Goal: Transaction & Acquisition: Book appointment/travel/reservation

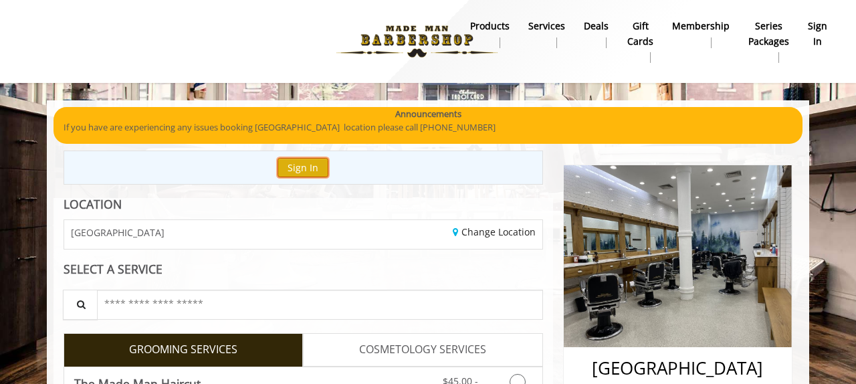
click at [304, 173] on button "Sign In" at bounding box center [303, 167] width 51 height 19
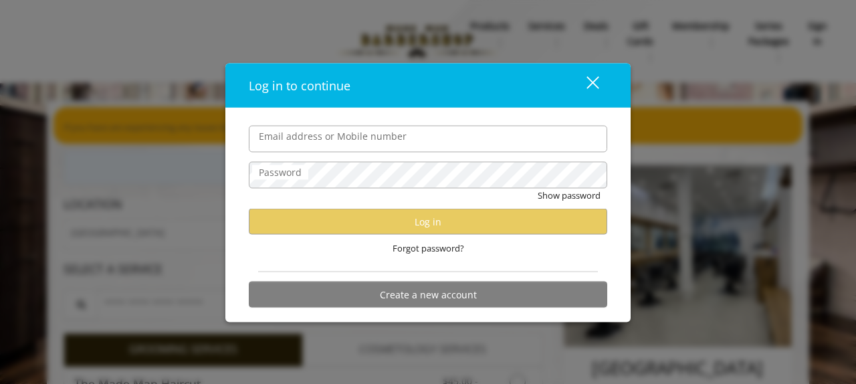
type input "**********"
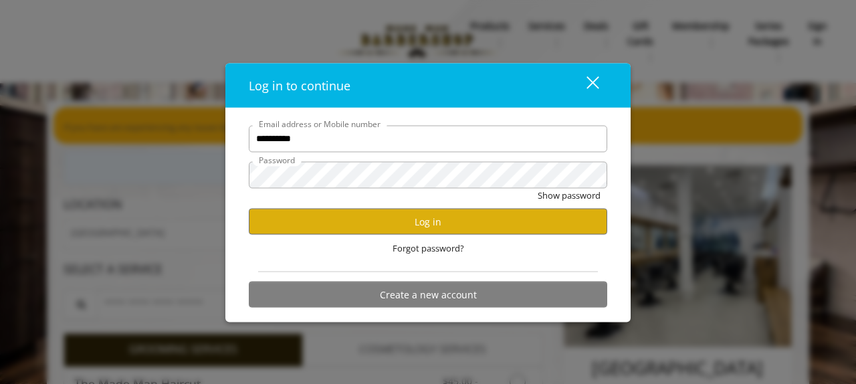
click at [300, 136] on input "**********" at bounding box center [428, 138] width 359 height 27
click at [278, 245] on div "Forgot password?" at bounding box center [428, 248] width 359 height 27
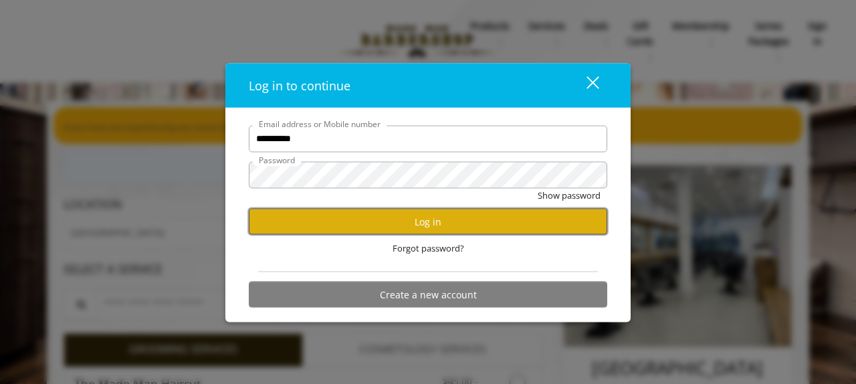
click at [278, 227] on button "Log in" at bounding box center [428, 222] width 359 height 26
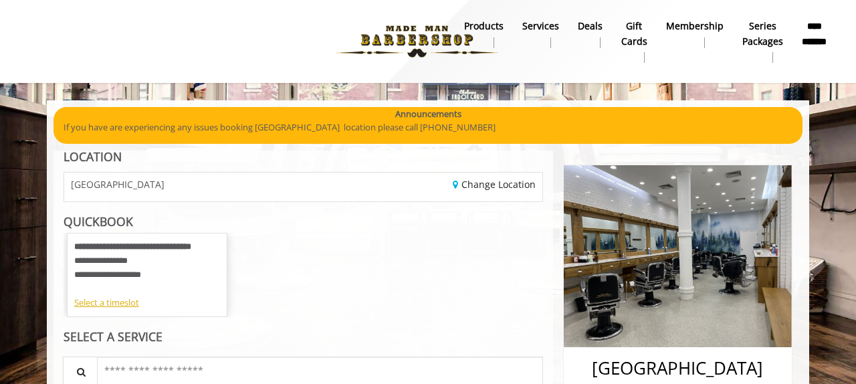
click at [807, 33] on b "**********" at bounding box center [815, 34] width 26 height 30
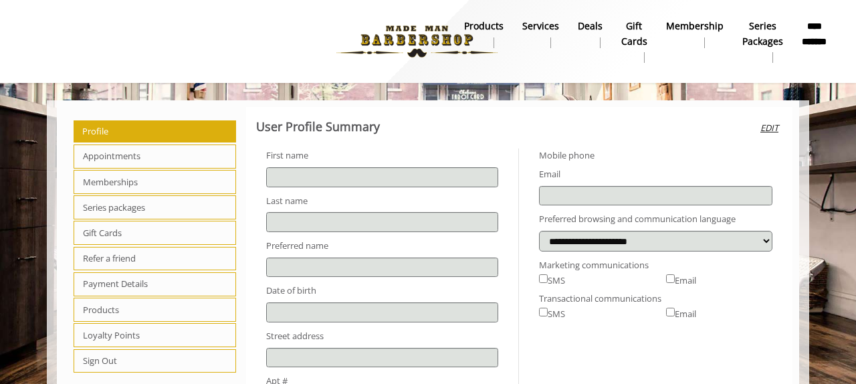
type input "******"
type input "*****"
type input "**********"
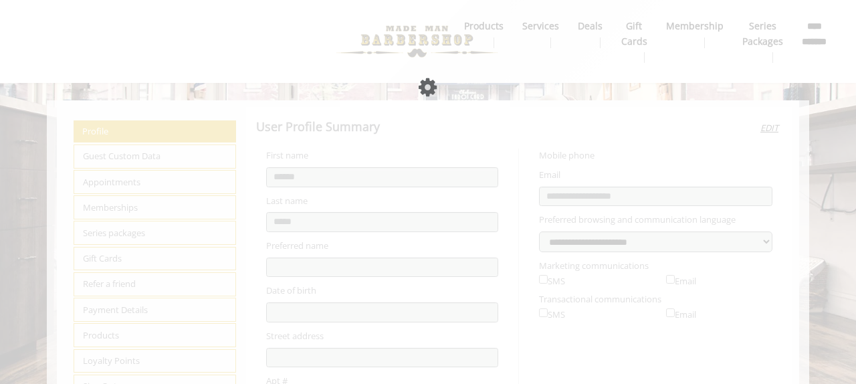
select select "***"
select select "**"
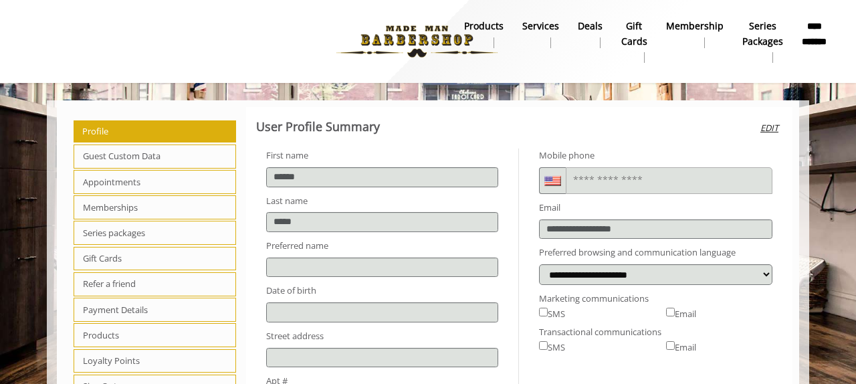
click at [170, 183] on span "Appointments" at bounding box center [155, 182] width 163 height 24
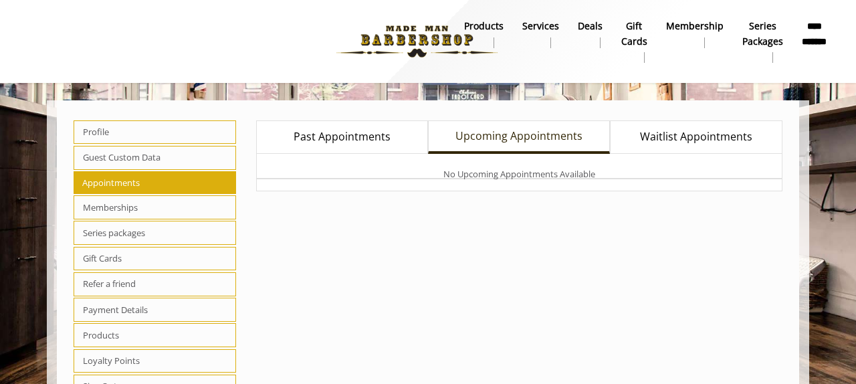
click at [336, 156] on div "No Upcoming Appointments Available" at bounding box center [519, 172] width 527 height 37
click at [332, 142] on span "Past Appointments" at bounding box center [342, 136] width 97 height 17
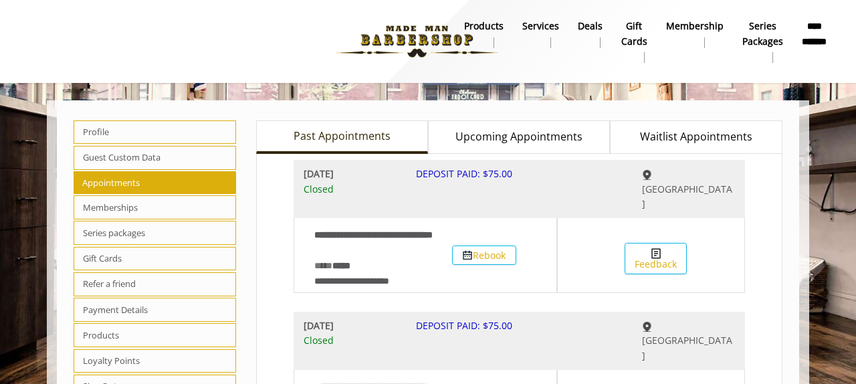
click at [554, 141] on span "Upcoming Appointments" at bounding box center [518, 136] width 127 height 17
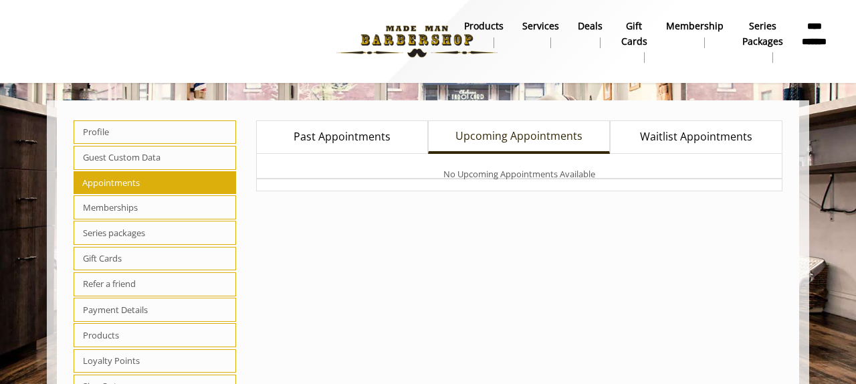
click at [132, 132] on span "Profile" at bounding box center [155, 132] width 163 height 24
select select "***"
select select "**"
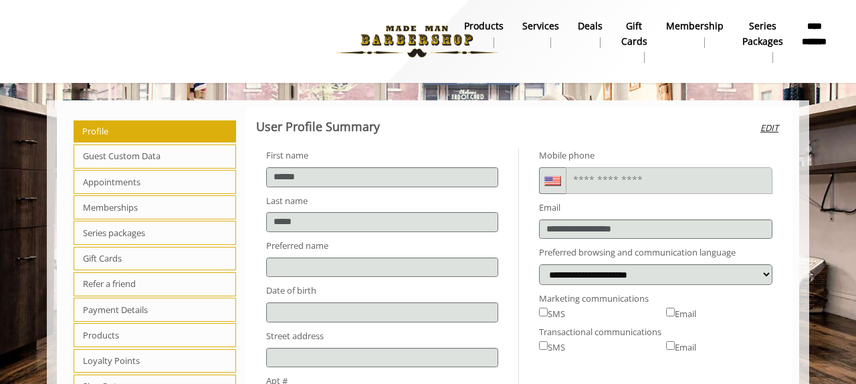
click at [405, 38] on img at bounding box center [417, 42] width 184 height 74
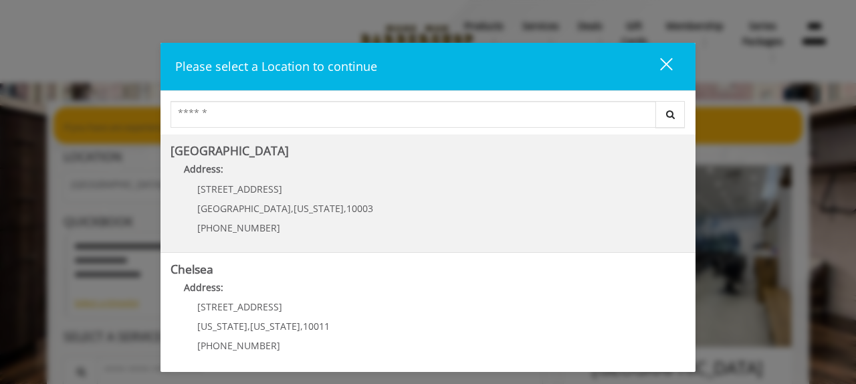
click at [286, 177] on Village "Address:" at bounding box center [428, 172] width 515 height 21
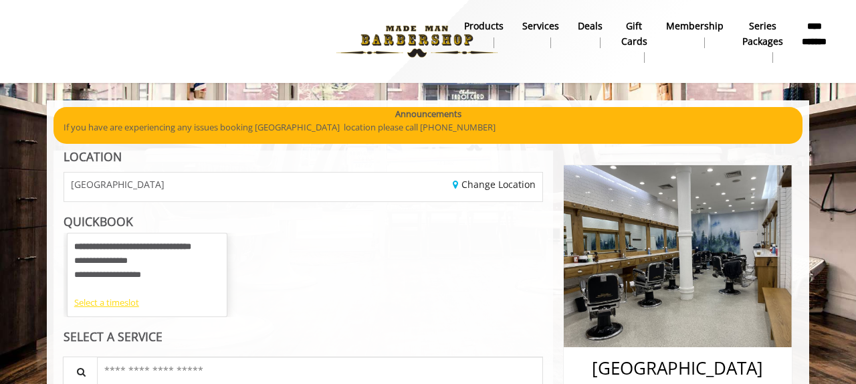
click at [117, 305] on div "Select a timeslot" at bounding box center [147, 303] width 146 height 14
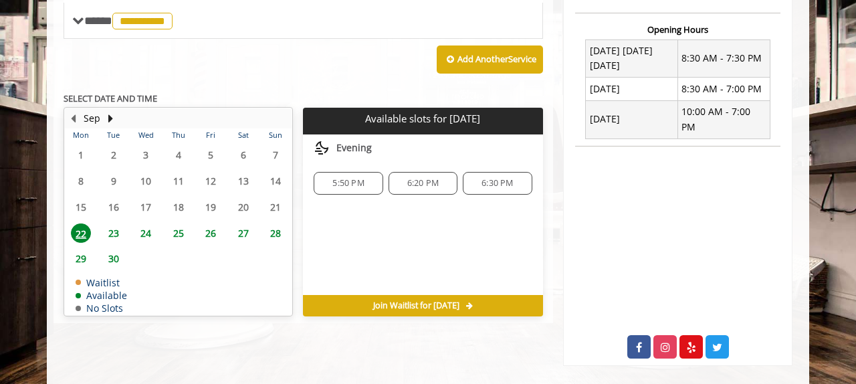
scroll to position [504, 0]
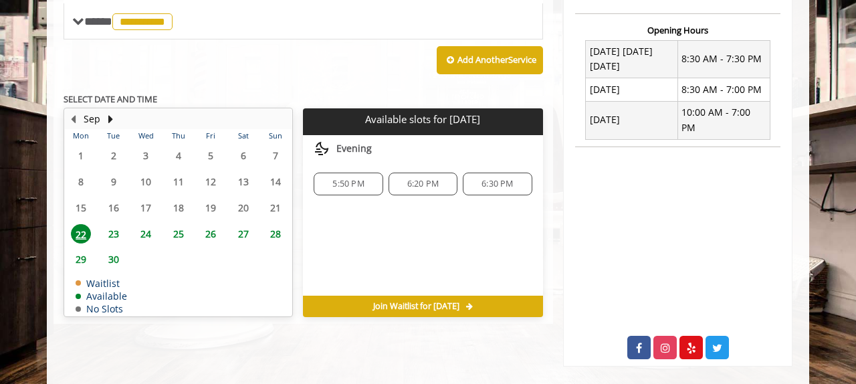
click at [112, 228] on span "23" at bounding box center [114, 233] width 20 height 19
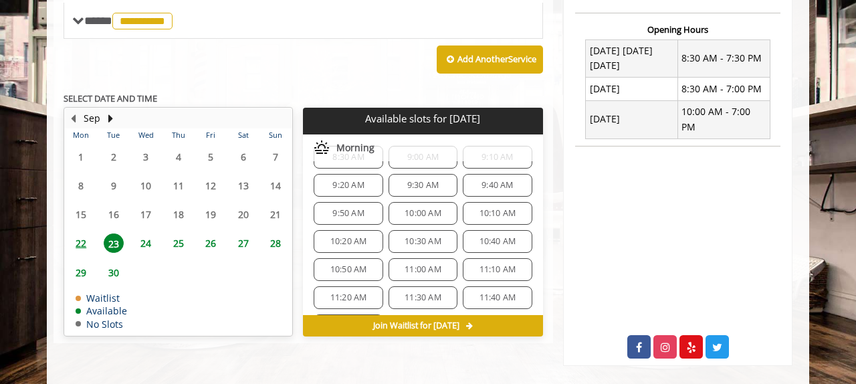
scroll to position [24, 0]
click at [417, 218] on span "10:00 AM" at bounding box center [423, 215] width 37 height 11
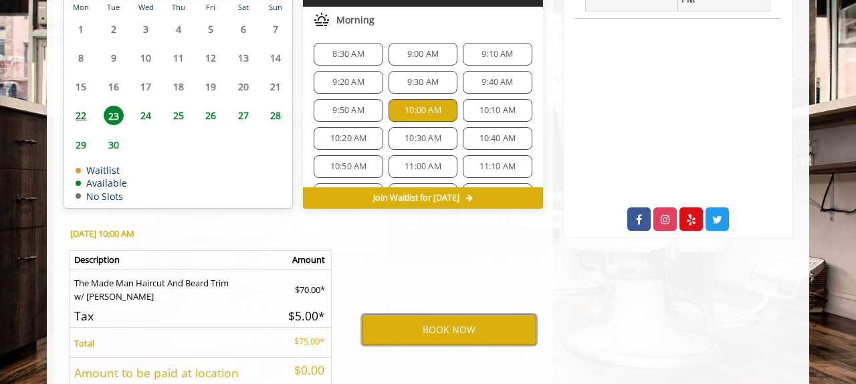
scroll to position [3, 0]
click at [411, 126] on div "10:30 AM" at bounding box center [423, 136] width 69 height 23
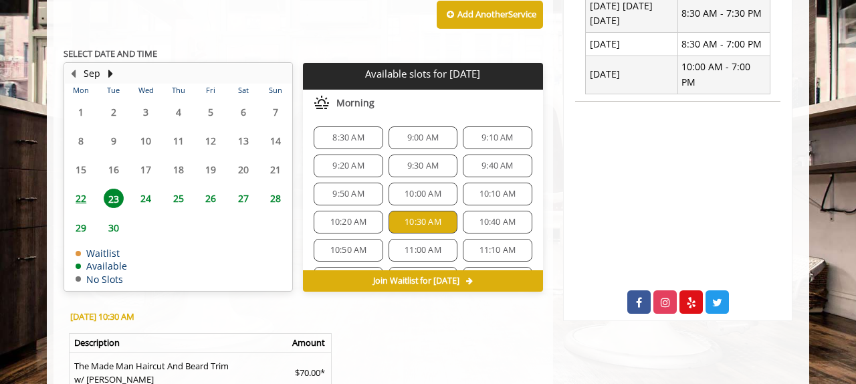
scroll to position [0, 0]
click at [350, 218] on span "10:20 AM" at bounding box center [348, 222] width 37 height 11
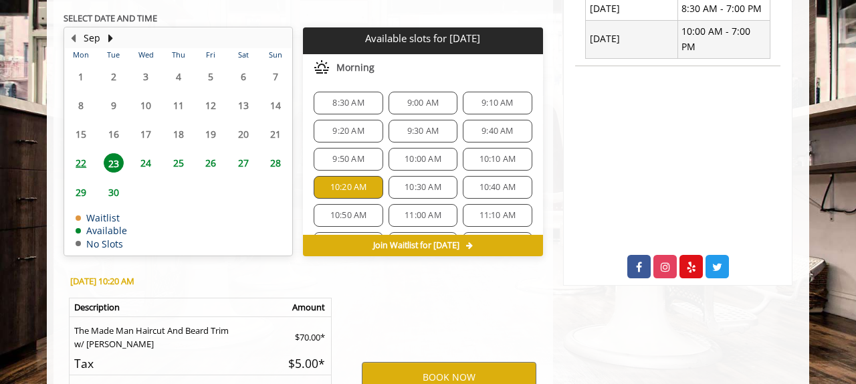
click at [405, 161] on span "10:00 AM" at bounding box center [423, 159] width 37 height 11
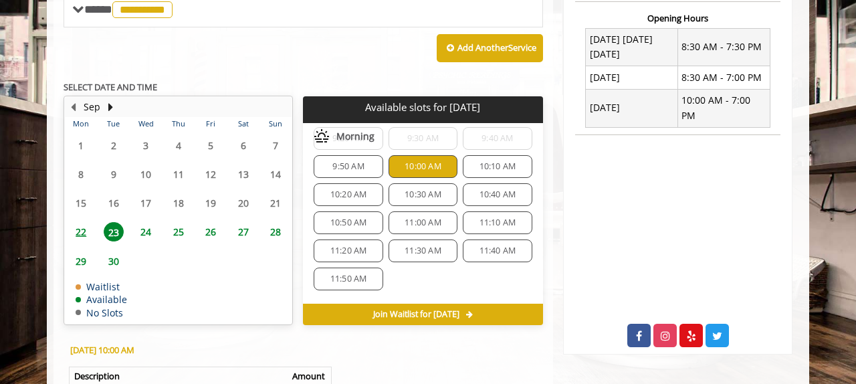
scroll to position [64, 0]
click at [407, 190] on span "10:30 AM" at bounding box center [423, 192] width 37 height 11
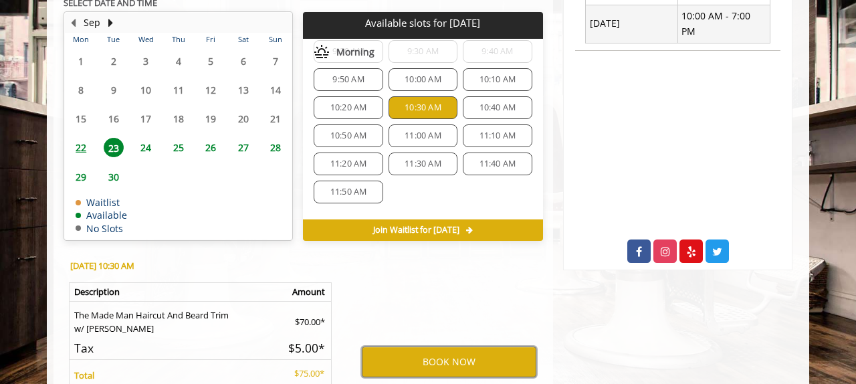
scroll to position [595, 0]
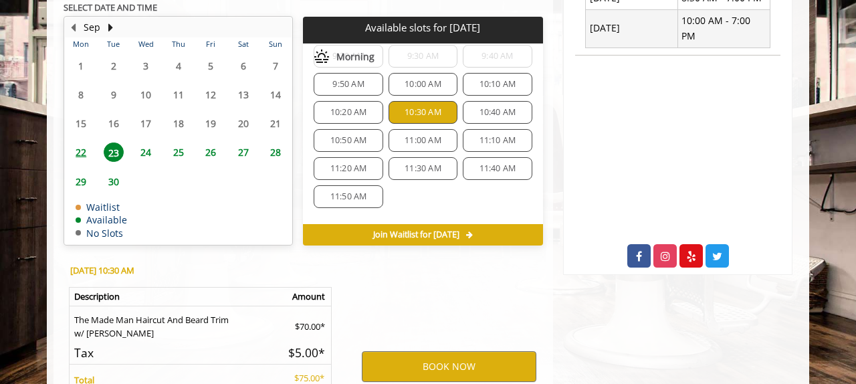
click at [483, 92] on div "10:10 AM" at bounding box center [497, 84] width 69 height 23
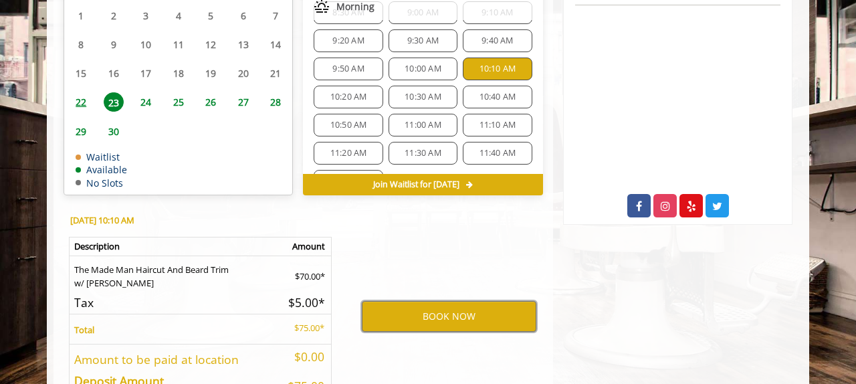
scroll to position [0, 0]
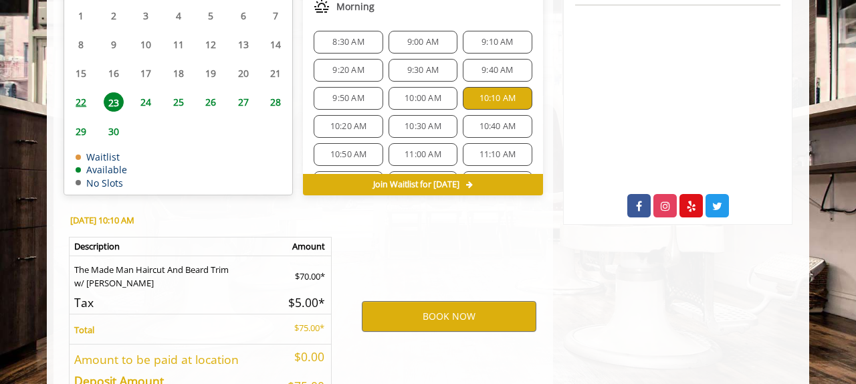
click at [356, 130] on span "10:20 AM" at bounding box center [348, 126] width 37 height 11
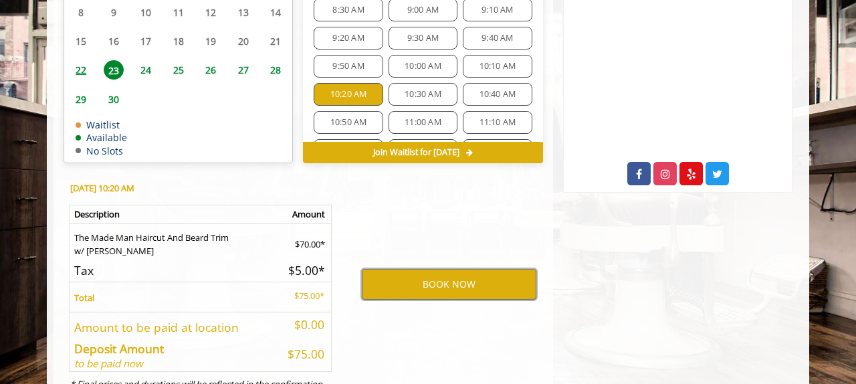
scroll to position [738, 0]
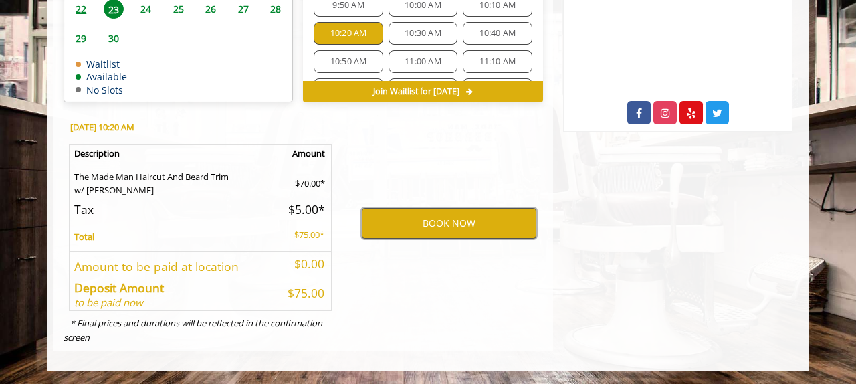
click at [373, 233] on button "BOOK NOW" at bounding box center [449, 223] width 175 height 31
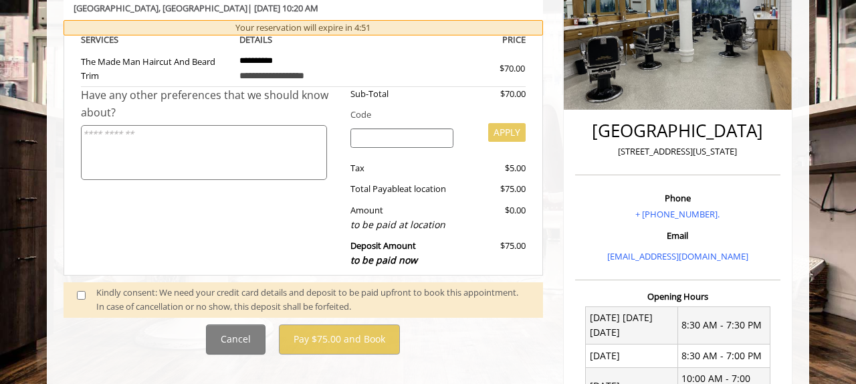
scroll to position [235, 0]
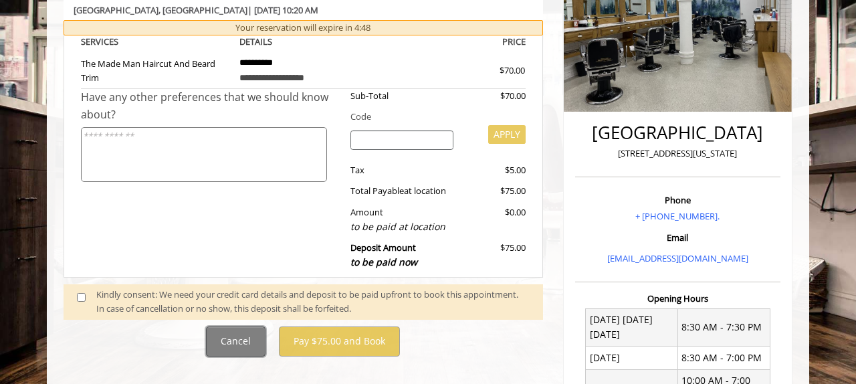
click at [253, 340] on button "Cancel" at bounding box center [236, 341] width 60 height 30
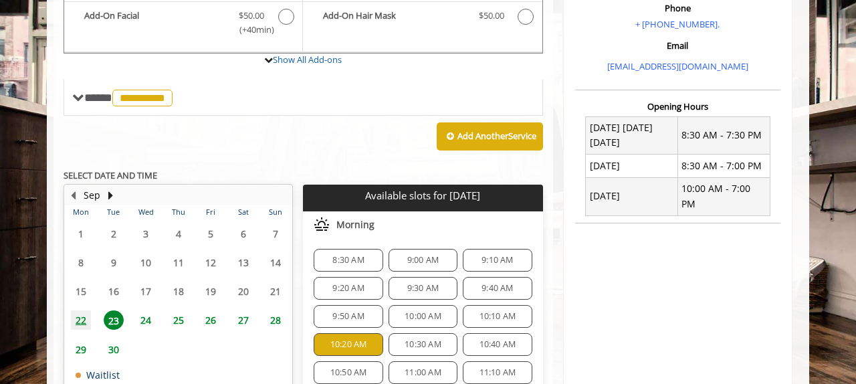
scroll to position [468, 0]
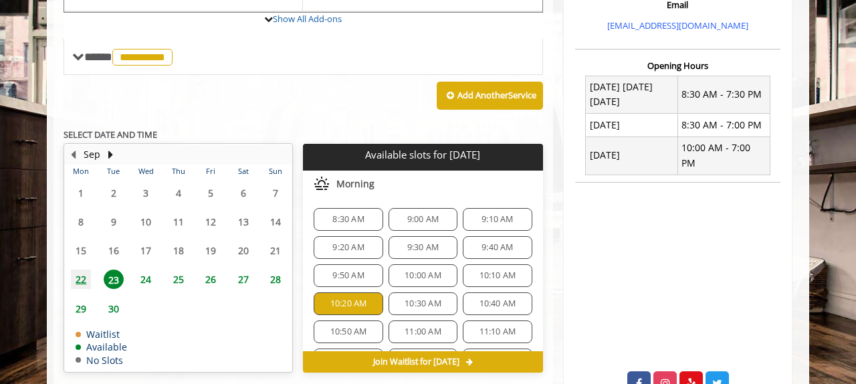
click at [475, 268] on div "10:10 AM" at bounding box center [497, 275] width 69 height 23
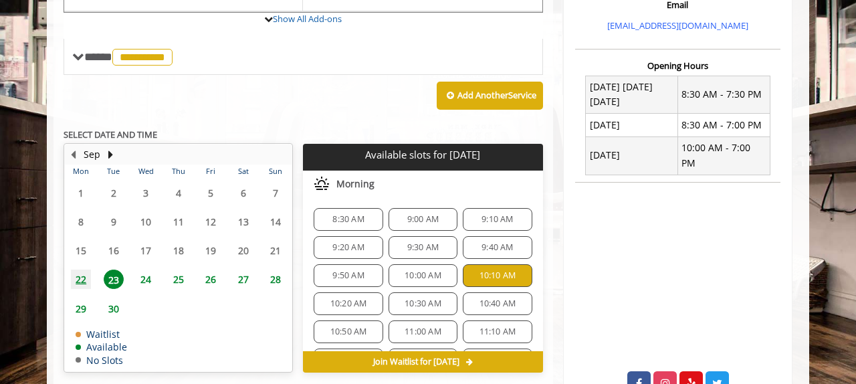
scroll to position [738, 0]
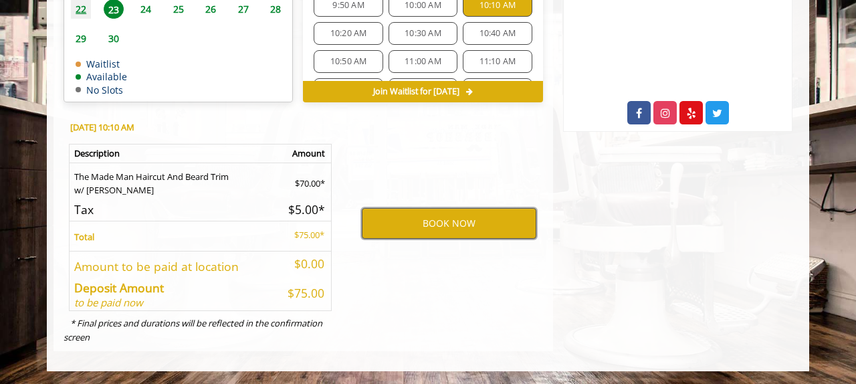
click at [382, 223] on button "BOOK NOW" at bounding box center [449, 223] width 175 height 31
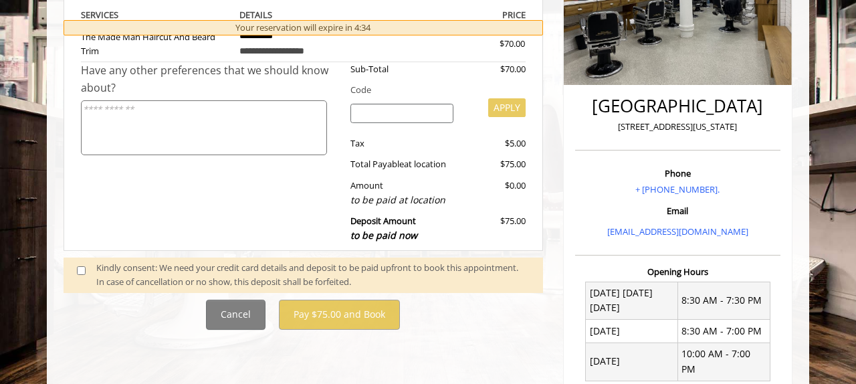
scroll to position [342, 0]
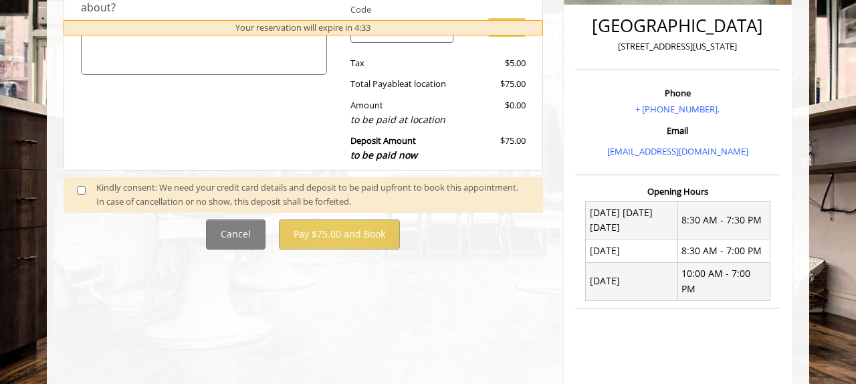
click at [191, 190] on div "Kindly consent: We need your credit card details and deposit to be paid upfront…" at bounding box center [312, 195] width 433 height 28
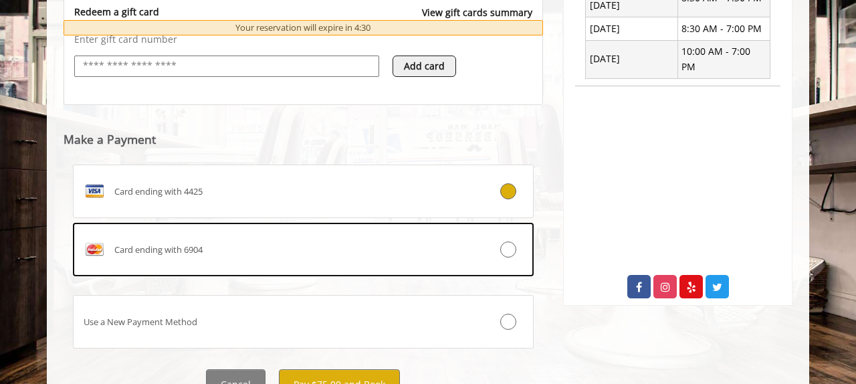
scroll to position [627, 0]
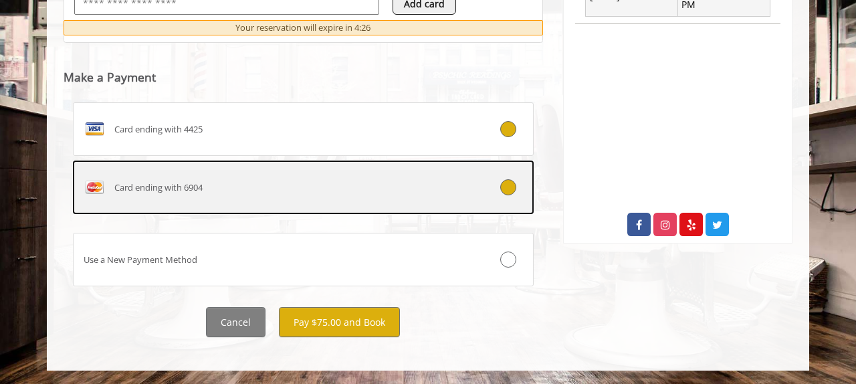
click at [506, 190] on icon at bounding box center [508, 187] width 16 height 16
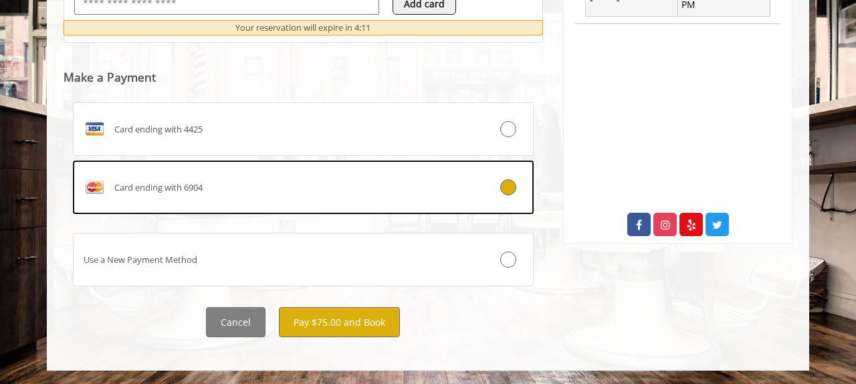
click at [459, 314] on div "Cancel Pay $75.00 and Book" at bounding box center [304, 322] width 500 height 30
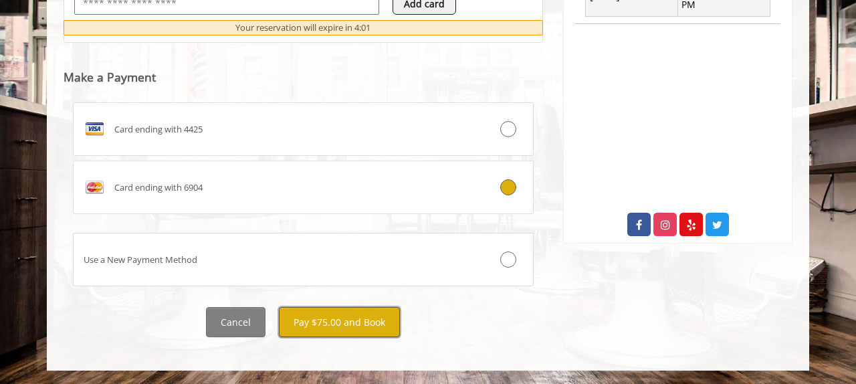
click at [361, 313] on button "Pay $75.00 and Book" at bounding box center [339, 322] width 121 height 30
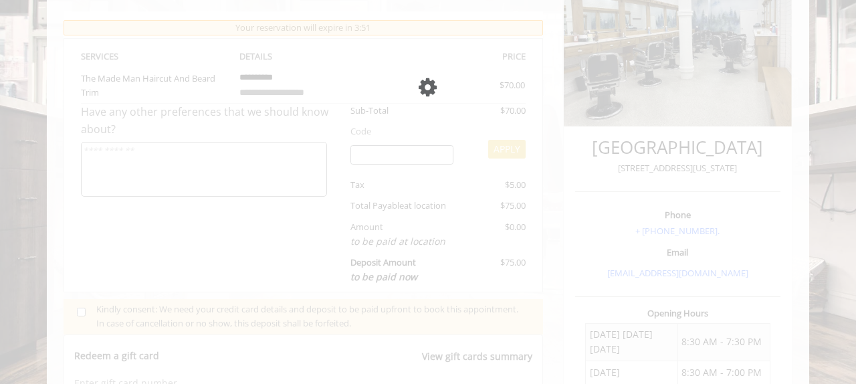
scroll to position [418, 0]
